Goal: Information Seeking & Learning: Check status

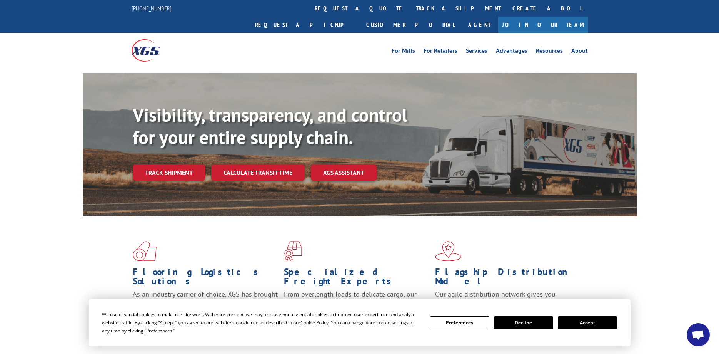
click at [581, 324] on button "Accept" at bounding box center [587, 322] width 59 height 13
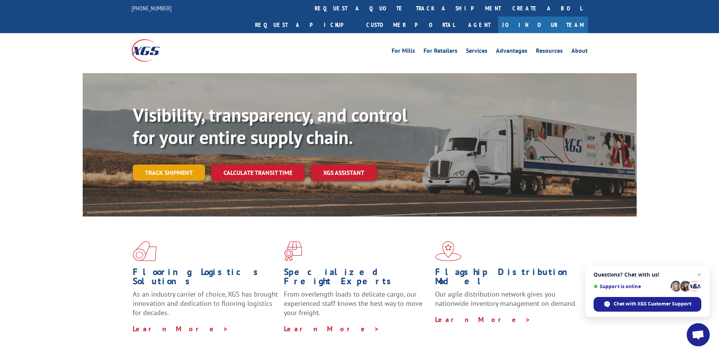
click at [154, 164] on link "Track shipment" at bounding box center [169, 172] width 72 height 16
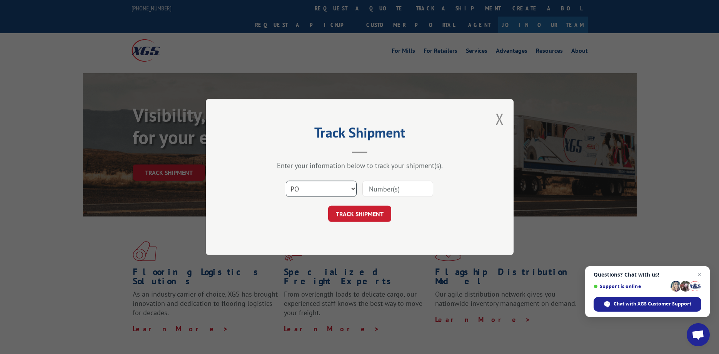
click option "PO" at bounding box center [0, 0] width 0 height 0
click at [286, 180] on select "Select category... Probill BOL PO" at bounding box center [321, 188] width 71 height 16
select select "probill"
click option "Probill" at bounding box center [0, 0] width 0 height 0
click at [377, 189] on input at bounding box center [397, 188] width 71 height 16
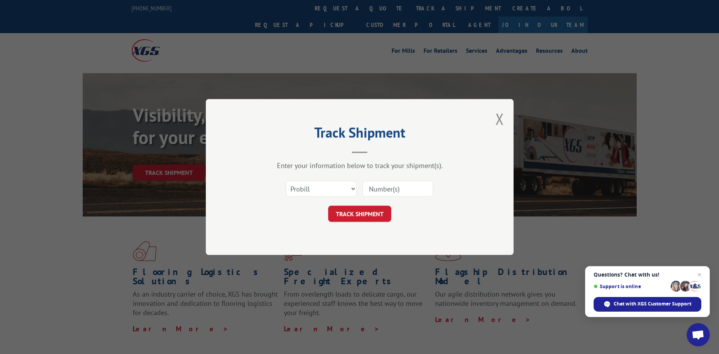
paste input "17271667"
type input "17271667"
click at [358, 215] on button "TRACK SHIPMENT" at bounding box center [359, 213] width 63 height 16
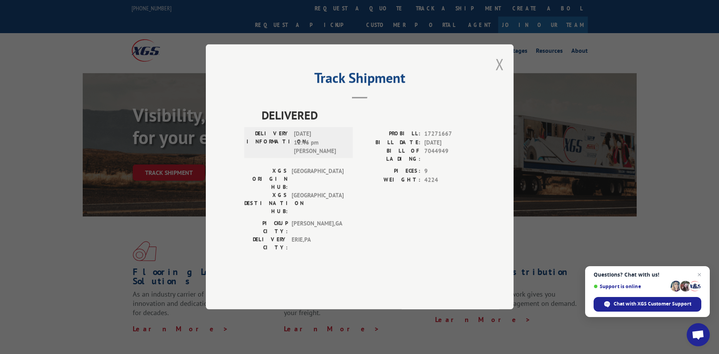
click at [497, 74] on button "Close modal" at bounding box center [500, 64] width 8 height 20
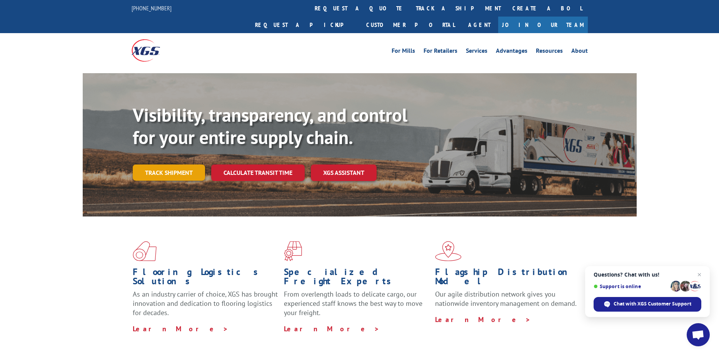
click at [162, 164] on link "Track shipment" at bounding box center [169, 172] width 72 height 16
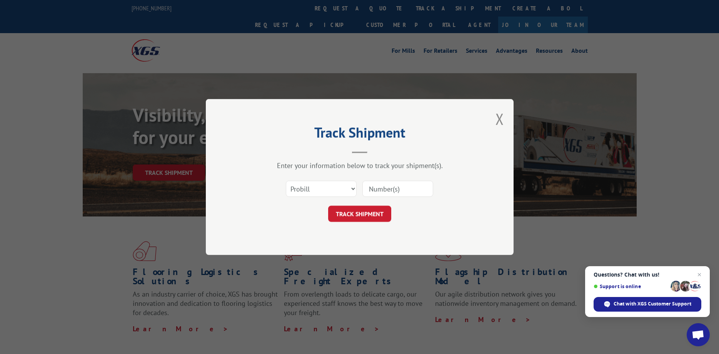
click at [383, 191] on input at bounding box center [397, 188] width 71 height 16
paste input "17271667"
type input "17271667"
click at [369, 209] on button "TRACK SHIPMENT" at bounding box center [359, 213] width 63 height 16
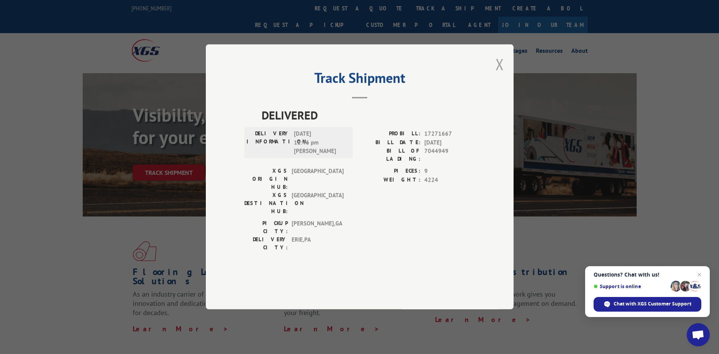
click at [501, 74] on button "Close modal" at bounding box center [500, 64] width 8 height 20
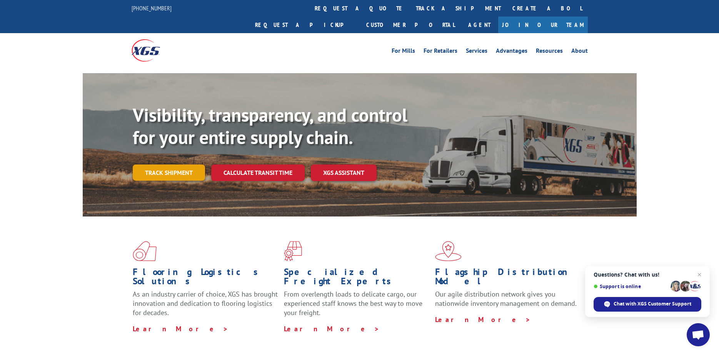
click at [150, 164] on link "Track shipment" at bounding box center [169, 172] width 72 height 16
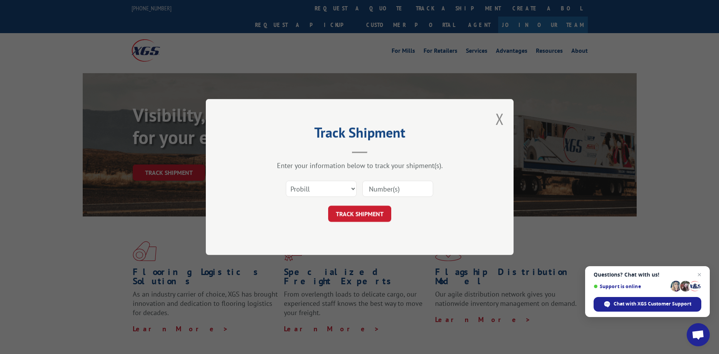
click at [385, 189] on input at bounding box center [397, 188] width 71 height 16
paste input "17271667"
type input "17271667"
click at [360, 215] on button "TRACK SHIPMENT" at bounding box center [359, 213] width 63 height 16
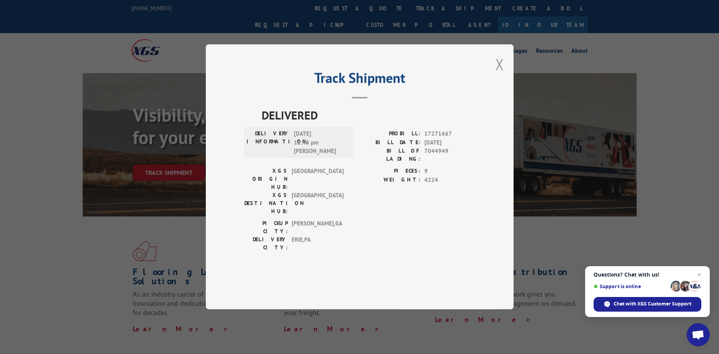
click at [501, 74] on button "Close modal" at bounding box center [500, 64] width 8 height 20
